Goal: Task Accomplishment & Management: Use online tool/utility

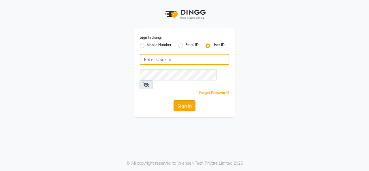
type input "timsalon@123"
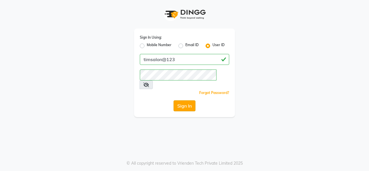
click at [186, 100] on button "Sign In" at bounding box center [184, 105] width 22 height 11
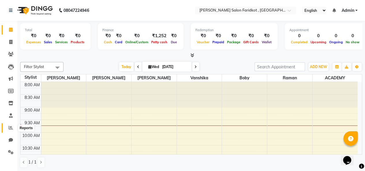
click at [10, 128] on icon at bounding box center [11, 127] width 4 height 4
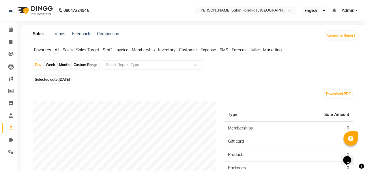
click at [58, 82] on span "Selected date: [DATE]" at bounding box center [52, 79] width 38 height 7
select select "9"
select select "2025"
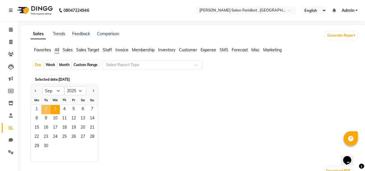
click at [44, 108] on span "2" at bounding box center [45, 109] width 9 height 9
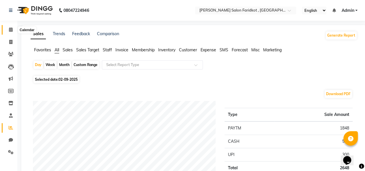
click at [10, 31] on icon at bounding box center [11, 29] width 4 height 4
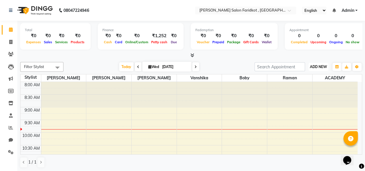
click at [317, 67] on span "ADD NEW" at bounding box center [317, 67] width 17 height 4
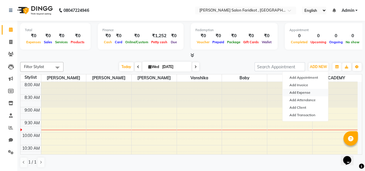
click at [303, 92] on link "Add Expense" at bounding box center [305, 92] width 46 height 7
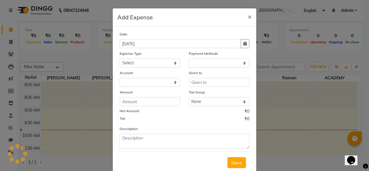
select select "1"
select select "8097"
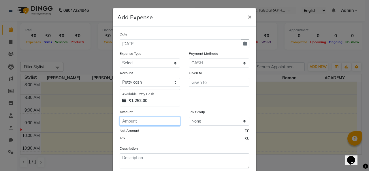
click at [130, 120] on input "number" at bounding box center [150, 121] width 61 height 9
click at [248, 17] on span "×" at bounding box center [250, 16] width 4 height 9
